Goal: Information Seeking & Learning: Learn about a topic

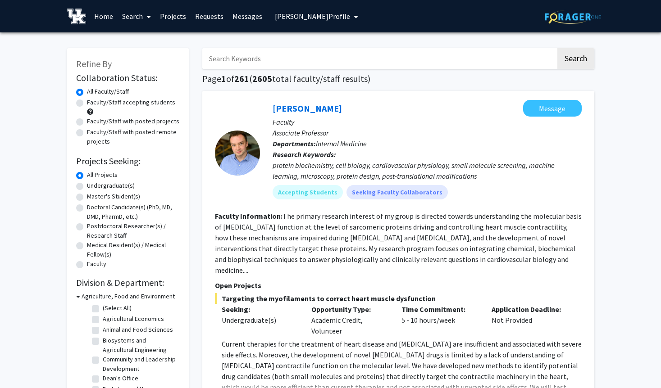
click at [358, 17] on icon "My profile dropdown to access profile and logout" at bounding box center [356, 16] width 5 height 7
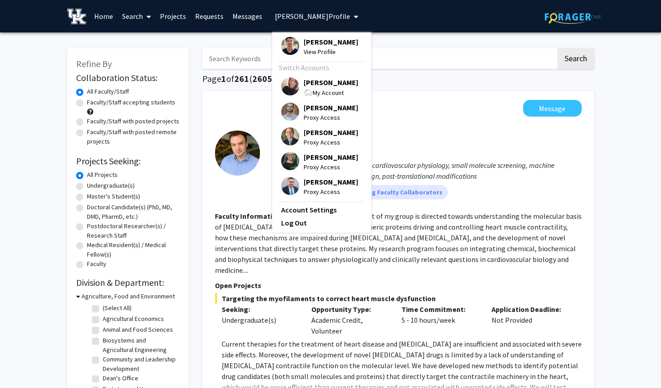
click at [312, 87] on span "[PERSON_NAME]" at bounding box center [331, 82] width 54 height 10
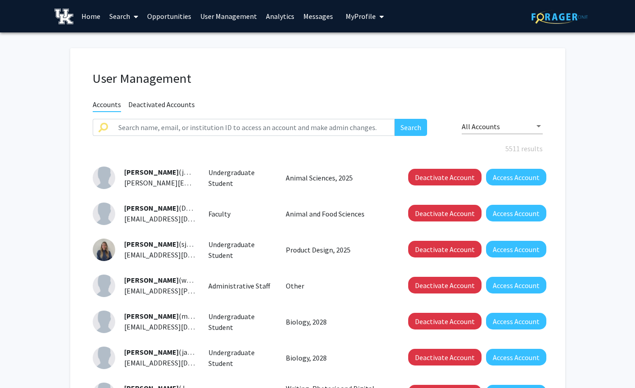
click at [270, 15] on link "Analytics" at bounding box center [280, 16] width 37 height 32
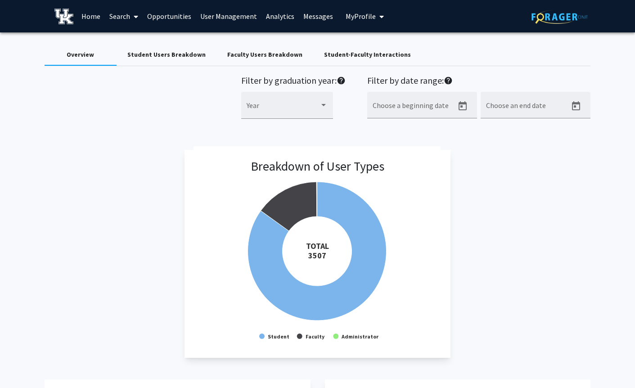
click at [162, 56] on div "Student Users Breakdown" at bounding box center [166, 54] width 78 height 9
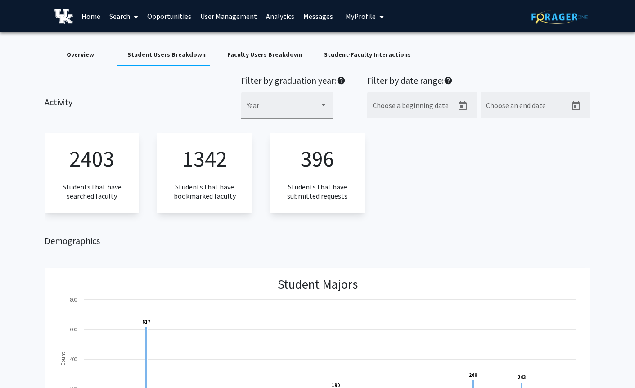
click at [343, 53] on div "Student-Faculty Interactions" at bounding box center [367, 54] width 87 height 9
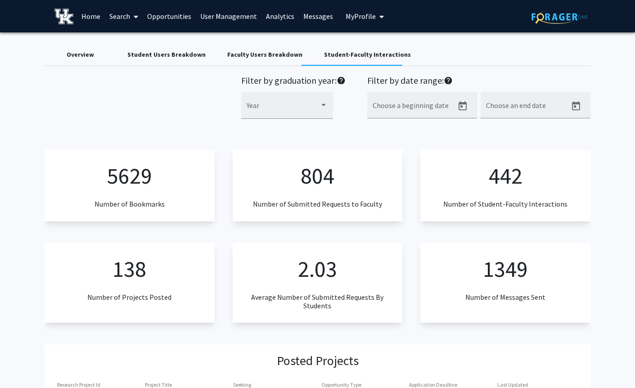
click at [132, 11] on span at bounding box center [134, 17] width 8 height 32
click at [129, 45] on span "Faculty/Staff" at bounding box center [138, 41] width 66 height 18
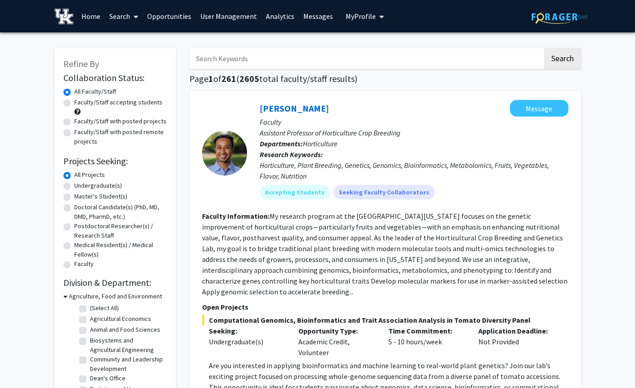
click at [94, 119] on label "Faculty/Staff with posted projects" at bounding box center [120, 121] width 92 height 9
click at [80, 119] on input "Faculty/Staff with posted projects" at bounding box center [77, 120] width 6 height 6
radio input "true"
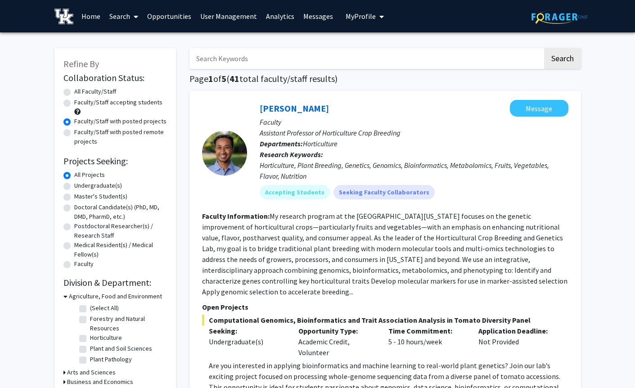
click at [266, 18] on link "Analytics" at bounding box center [280, 16] width 37 height 32
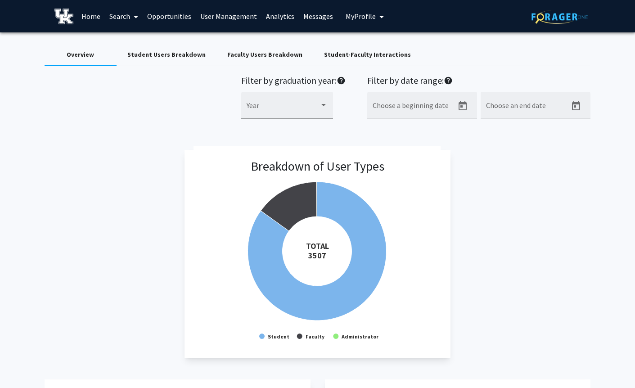
click at [271, 46] on div "Faculty Users Breakdown" at bounding box center [265, 55] width 97 height 22
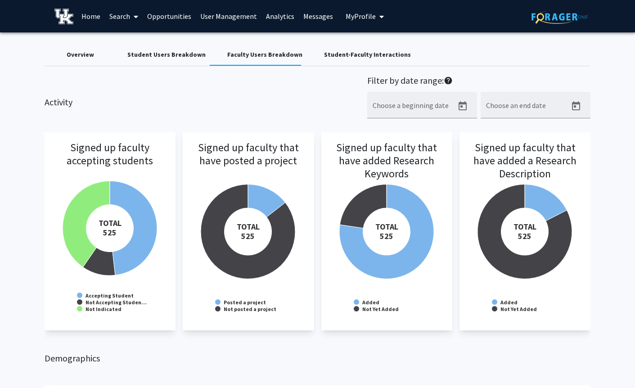
click at [273, 14] on link "Analytics" at bounding box center [280, 16] width 37 height 32
click at [78, 52] on div "Overview" at bounding box center [80, 54] width 27 height 9
